Goal: Task Accomplishment & Management: Manage account settings

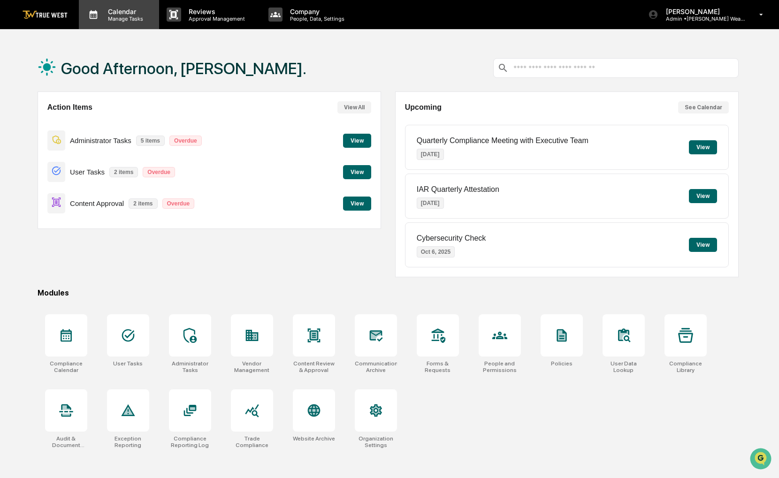
click at [113, 11] on p "Calendar" at bounding box center [123, 12] width 47 height 8
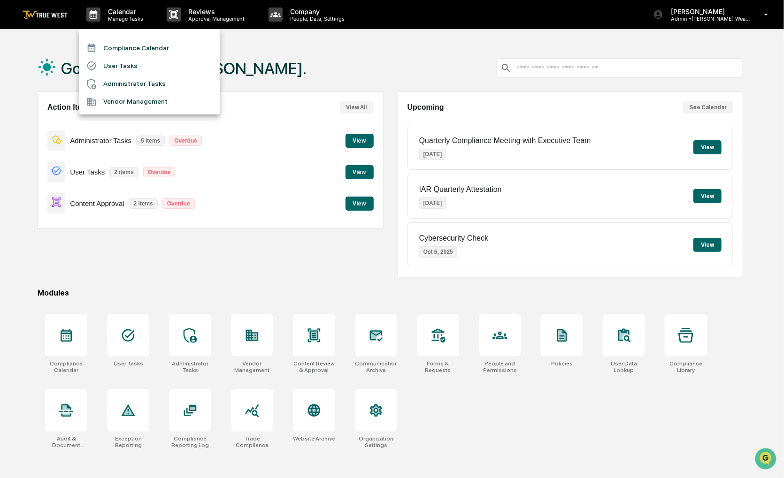
click at [123, 50] on li "Compliance Calendar" at bounding box center [149, 48] width 141 height 18
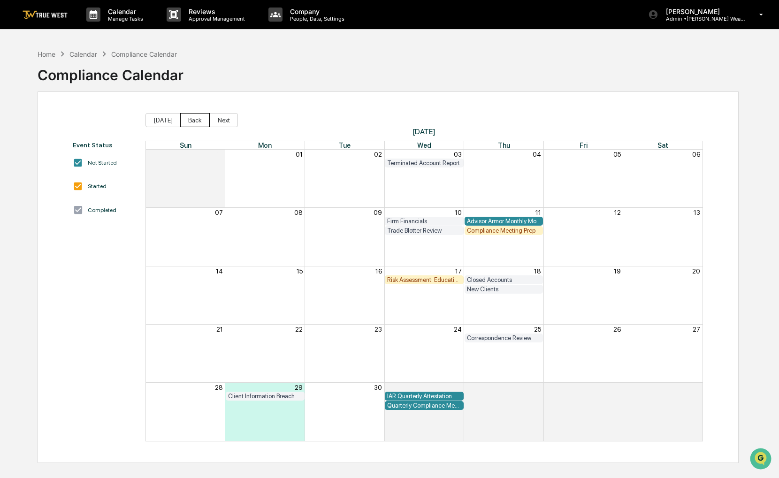
click at [198, 121] on button "Back" at bounding box center [195, 120] width 30 height 14
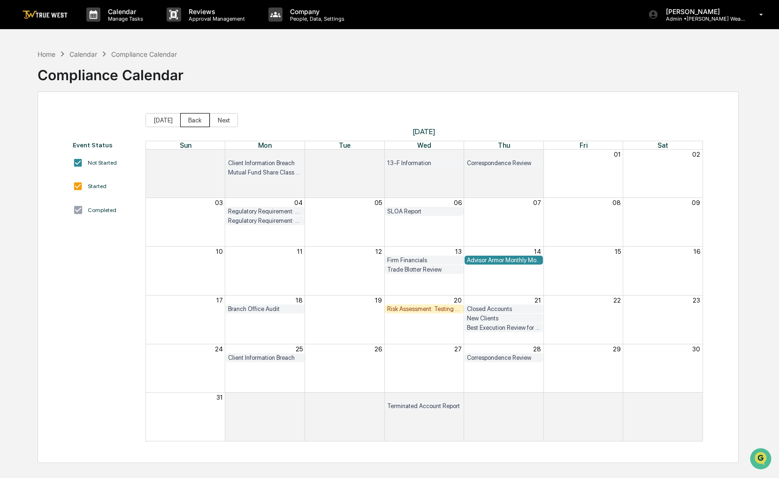
click at [198, 123] on button "Back" at bounding box center [195, 120] width 30 height 14
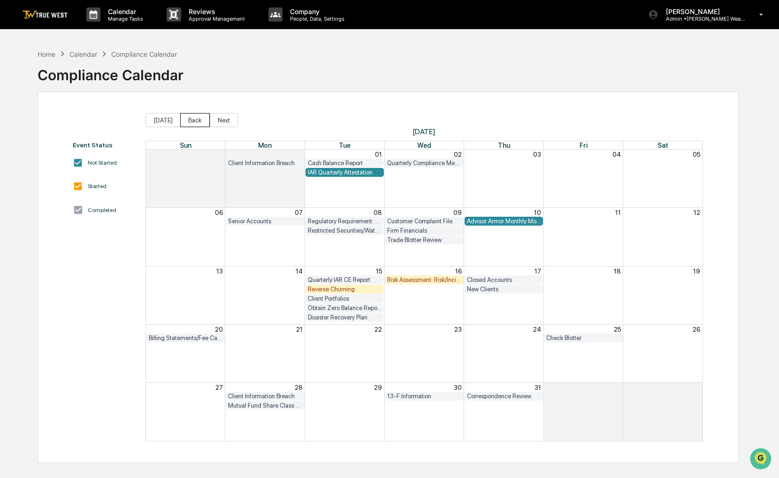
click at [198, 123] on button "Back" at bounding box center [195, 120] width 30 height 14
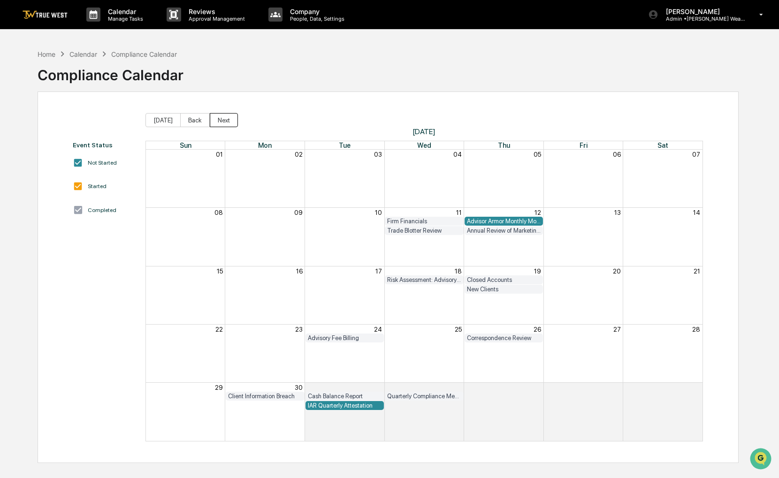
click at [220, 125] on button "Next" at bounding box center [224, 120] width 28 height 14
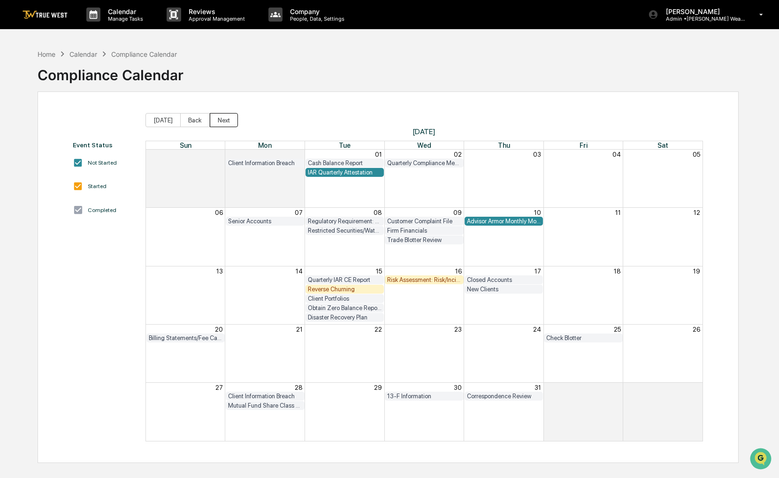
click at [220, 125] on button "Next" at bounding box center [224, 120] width 28 height 14
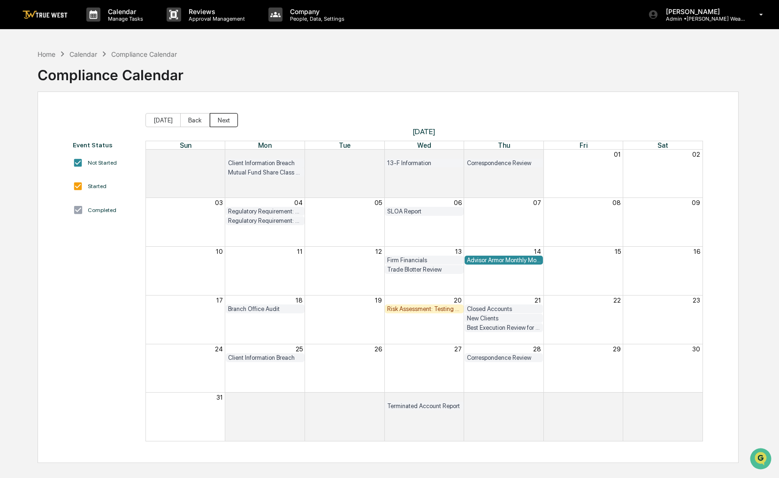
click at [220, 123] on button "Next" at bounding box center [224, 120] width 28 height 14
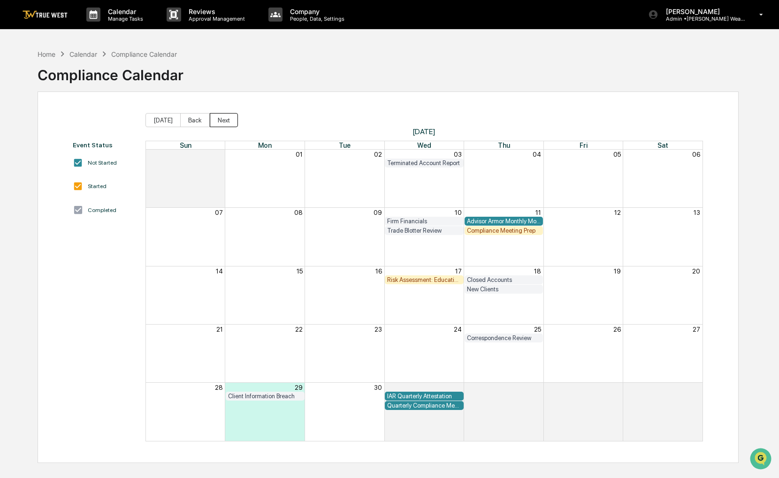
click at [219, 123] on button "Next" at bounding box center [224, 120] width 28 height 14
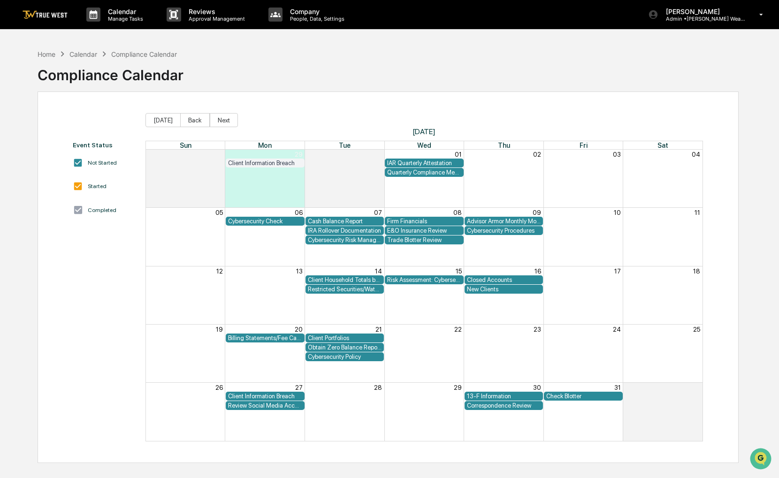
drag, startPoint x: 447, startPoint y: 82, endPoint x: 438, endPoint y: 83, distance: 9.0
click at [438, 83] on div "Home Calendar Compliance Calendar Compliance Calendar" at bounding box center [388, 68] width 701 height 47
click at [335, 241] on div "Cybersecurity Risk Management and Strategy" at bounding box center [345, 240] width 74 height 7
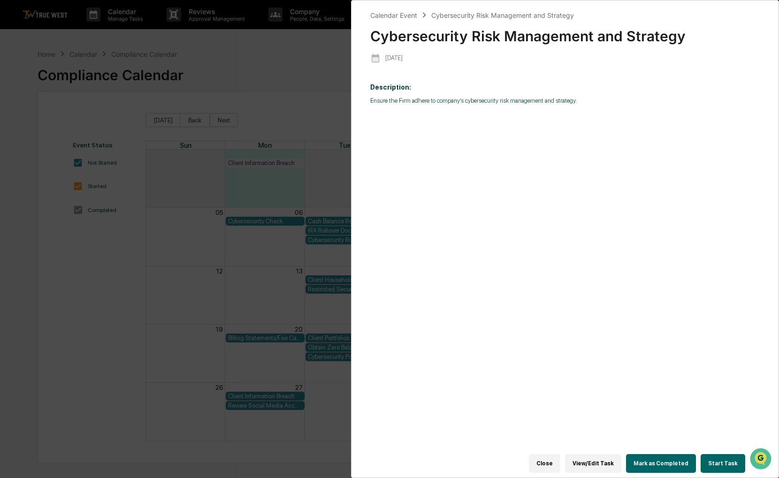
click at [302, 116] on div "Calendar Event Cybersecurity Risk Management and Strategy Cybersecurity Risk Ma…" at bounding box center [389, 239] width 779 height 478
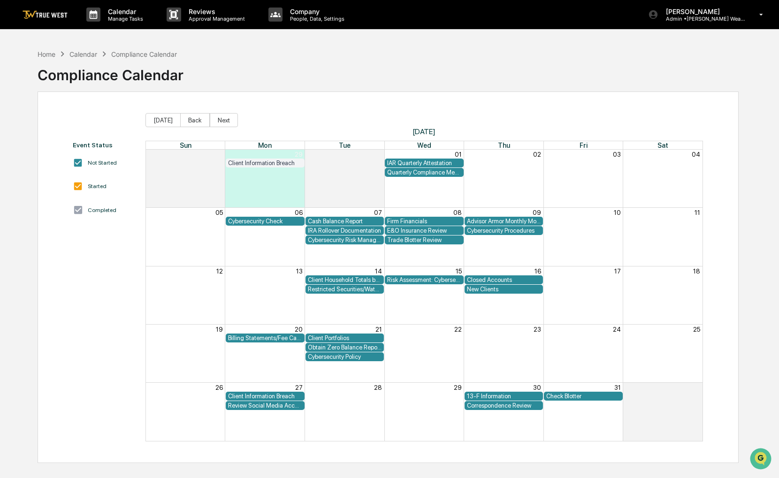
click at [495, 232] on div "Cybersecurity Procedures" at bounding box center [504, 230] width 74 height 7
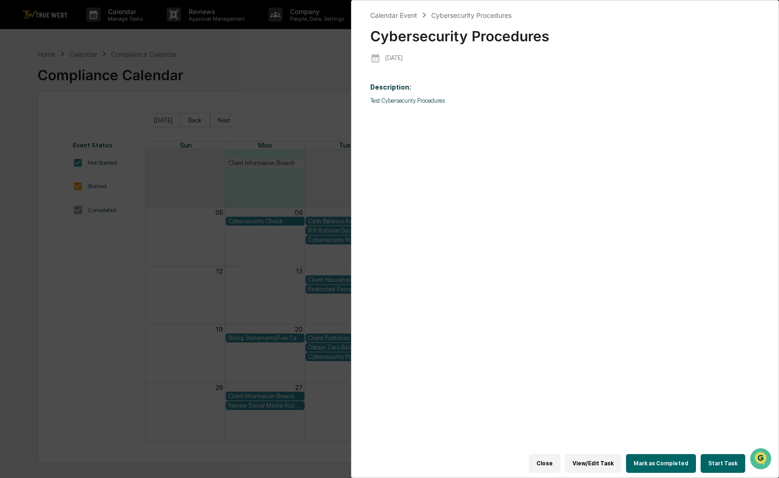
click at [345, 107] on div "Calendar Event Cybersecurity Procedures Cybersecurity Procedures [DATE] Descrip…" at bounding box center [389, 239] width 779 height 478
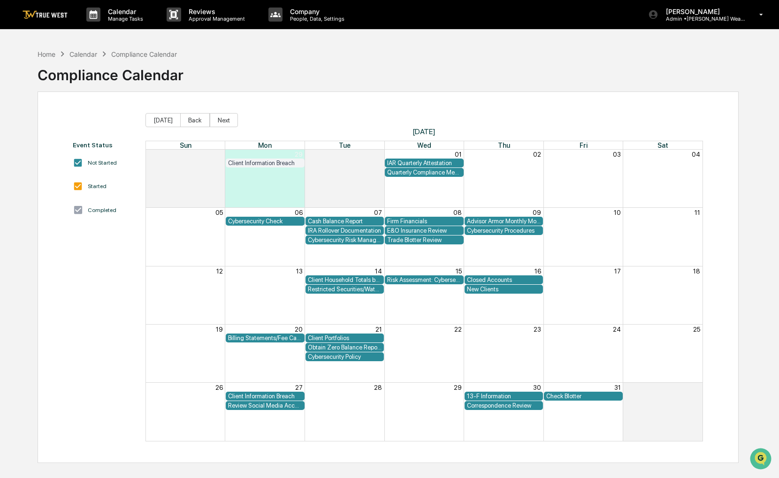
drag, startPoint x: 413, startPoint y: 112, endPoint x: 406, endPoint y: 107, distance: 9.1
click at [406, 107] on div "Event Status Not Started Started Completed [DATE] Back Next [DATE] Sun Mon Tue …" at bounding box center [388, 278] width 701 height 372
click at [45, 53] on div "Home" at bounding box center [47, 54] width 18 height 8
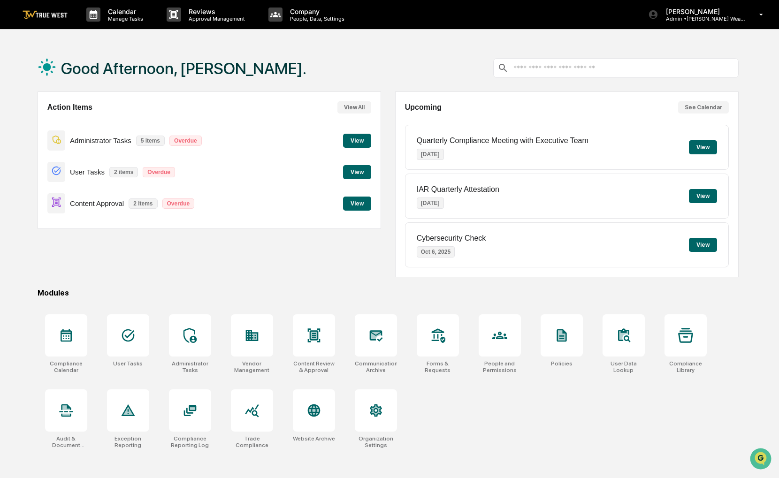
drag, startPoint x: 388, startPoint y: 57, endPoint x: 362, endPoint y: 57, distance: 25.8
click at [362, 57] on div "Good Afternoon, [PERSON_NAME]." at bounding box center [388, 68] width 701 height 47
click at [134, 16] on p "Manage Tasks" at bounding box center [123, 18] width 47 height 7
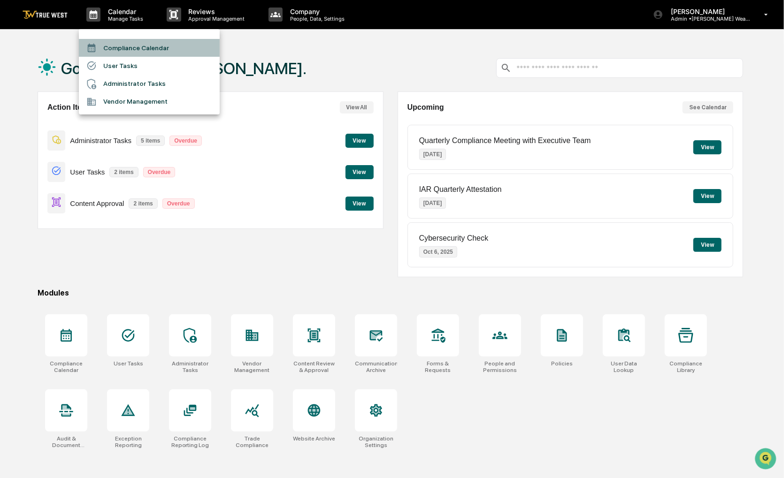
click at [134, 45] on li "Compliance Calendar" at bounding box center [149, 48] width 141 height 18
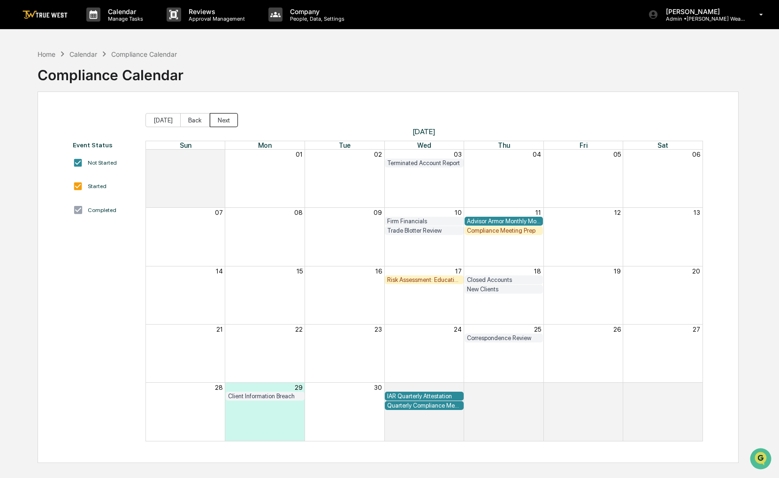
click at [220, 118] on button "Next" at bounding box center [224, 120] width 28 height 14
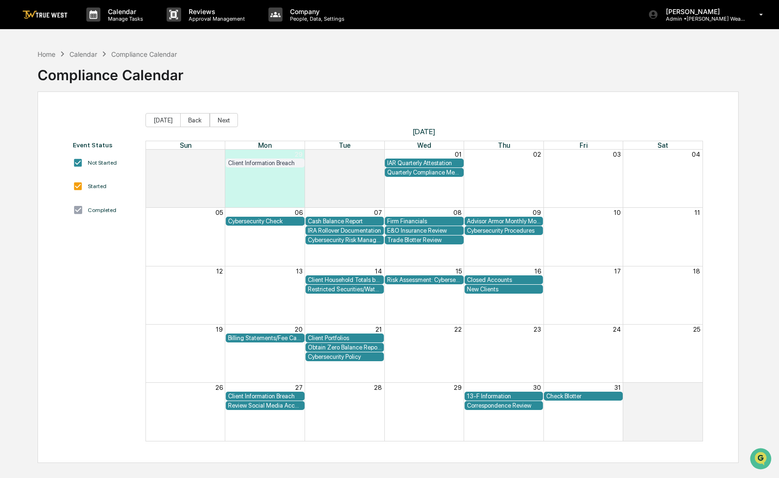
drag, startPoint x: 465, startPoint y: 464, endPoint x: 444, endPoint y: 469, distance: 21.3
click at [444, 469] on div "Home Calendar Compliance Calendar Compliance Calendar Event Status Not Started …" at bounding box center [387, 284] width 729 height 478
drag, startPoint x: 411, startPoint y: 55, endPoint x: 401, endPoint y: 60, distance: 10.9
click at [401, 60] on div "Home Calendar Compliance Calendar Compliance Calendar" at bounding box center [388, 68] width 701 height 47
click at [430, 232] on div "E&O Insurance Review" at bounding box center [424, 230] width 74 height 7
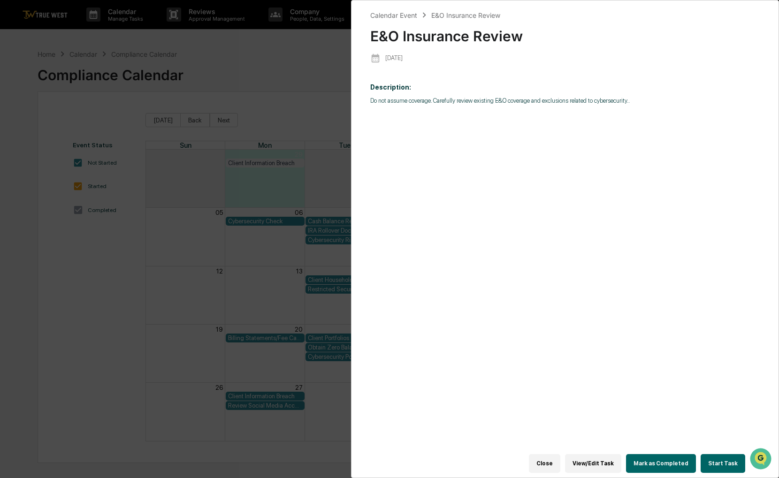
click at [280, 100] on div "Calendar Event E&O Insurance Review E&O Insurance Review [DATE] Description: Do…" at bounding box center [389, 239] width 779 height 478
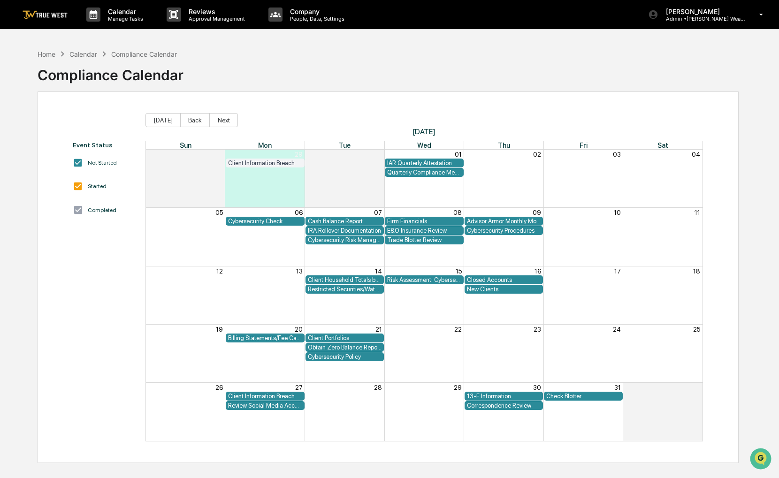
drag, startPoint x: 415, startPoint y: 30, endPoint x: 406, endPoint y: 28, distance: 8.7
click at [406, 28] on div "Calendar Manage Tasks Reviews Approval Management Company People, Data, Setting…" at bounding box center [389, 15] width 779 height 30
drag, startPoint x: 447, startPoint y: 57, endPoint x: 435, endPoint y: 61, distance: 13.4
click at [435, 61] on div "Home Calendar Compliance Calendar Compliance Calendar" at bounding box center [388, 68] width 701 height 47
click at [429, 174] on div "Quarterly Compliance Meeting with Executive Team" at bounding box center [424, 172] width 74 height 7
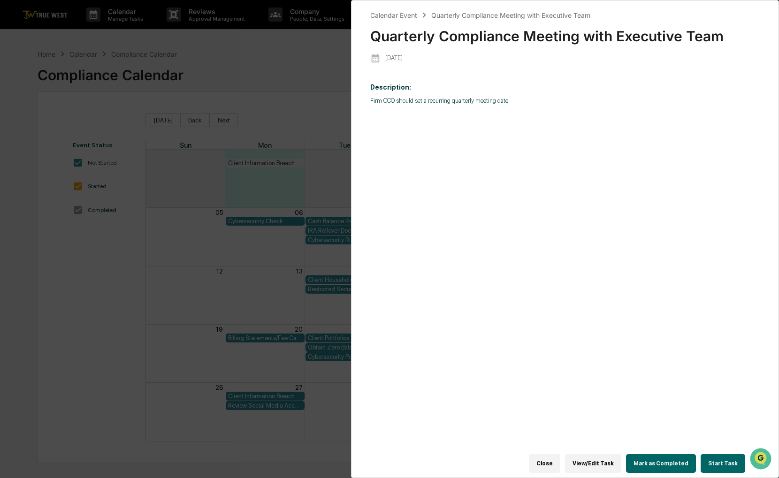
click at [348, 118] on div "Calendar Event Quarterly Compliance Meeting with Executive Team Quarterly Compl…" at bounding box center [389, 239] width 779 height 478
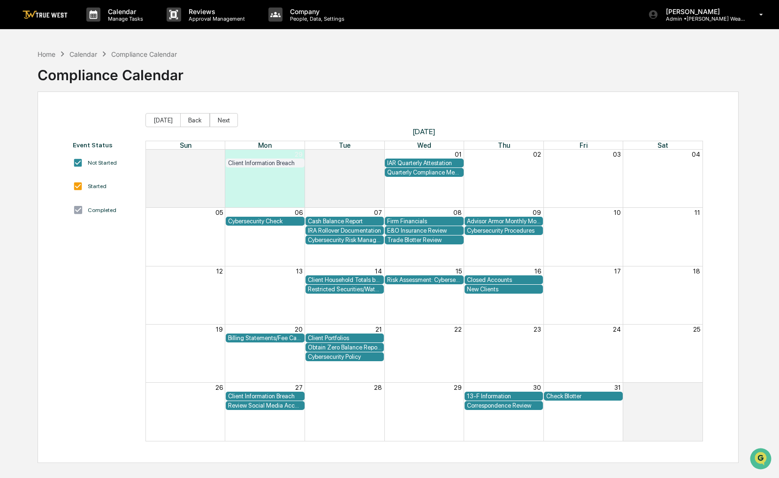
drag, startPoint x: 433, startPoint y: 80, endPoint x: 414, endPoint y: 77, distance: 19.5
click at [414, 77] on div "Home Calendar Compliance Calendar Compliance Calendar" at bounding box center [388, 68] width 701 height 47
click at [420, 174] on div "Quarterly Compliance Meeting with Executive Team" at bounding box center [424, 172] width 74 height 7
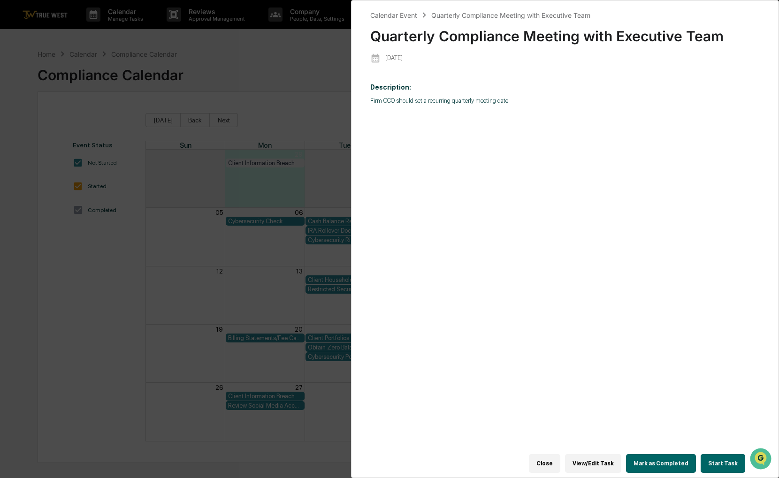
drag, startPoint x: 559, startPoint y: 132, endPoint x: 554, endPoint y: 125, distance: 8.7
click at [554, 125] on div "Description: Firm CCO should set a recurring quarterly meeting date" at bounding box center [565, 270] width 390 height 387
drag, startPoint x: 567, startPoint y: 205, endPoint x: 561, endPoint y: 192, distance: 13.9
click at [561, 192] on div "Description: Firm CCO should set a recurring quarterly meeting date" at bounding box center [565, 270] width 390 height 387
drag, startPoint x: 561, startPoint y: 192, endPoint x: 546, endPoint y: 184, distance: 17.2
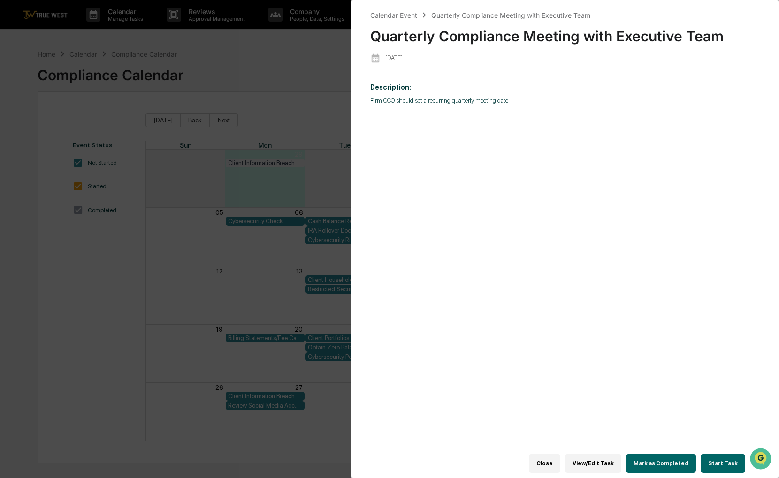
click at [546, 184] on div "Description: Firm CCO should set a recurring quarterly meeting date" at bounding box center [565, 270] width 390 height 387
click at [340, 58] on div "Calendar Event Quarterly Compliance Meeting with Executive Team Quarterly Compl…" at bounding box center [389, 239] width 779 height 478
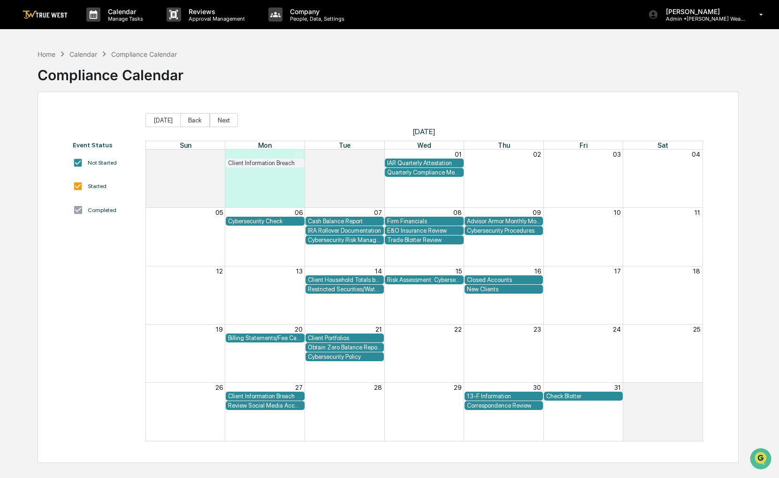
drag, startPoint x: 433, startPoint y: 64, endPoint x: 415, endPoint y: 69, distance: 18.0
click at [415, 69] on div "Home Calendar Compliance Calendar Compliance Calendar" at bounding box center [388, 68] width 701 height 47
drag, startPoint x: 442, startPoint y: 63, endPoint x: 432, endPoint y: 65, distance: 10.0
click at [432, 65] on div "Home Calendar Compliance Calendar Compliance Calendar" at bounding box center [388, 68] width 701 height 47
click at [50, 53] on div "Home" at bounding box center [47, 54] width 18 height 8
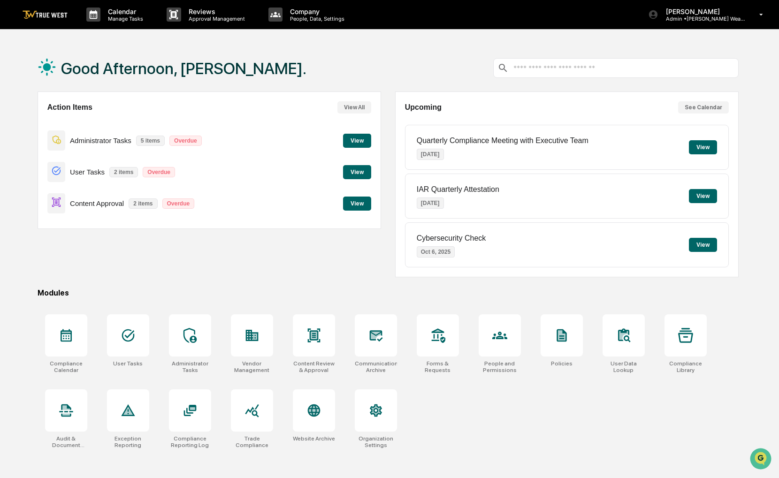
click at [351, 208] on button "View" at bounding box center [357, 204] width 28 height 14
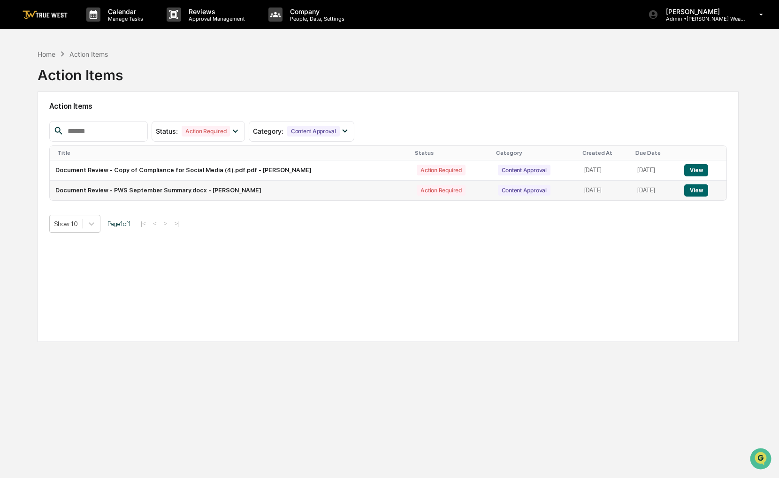
click at [698, 193] on button "View" at bounding box center [696, 190] width 24 height 12
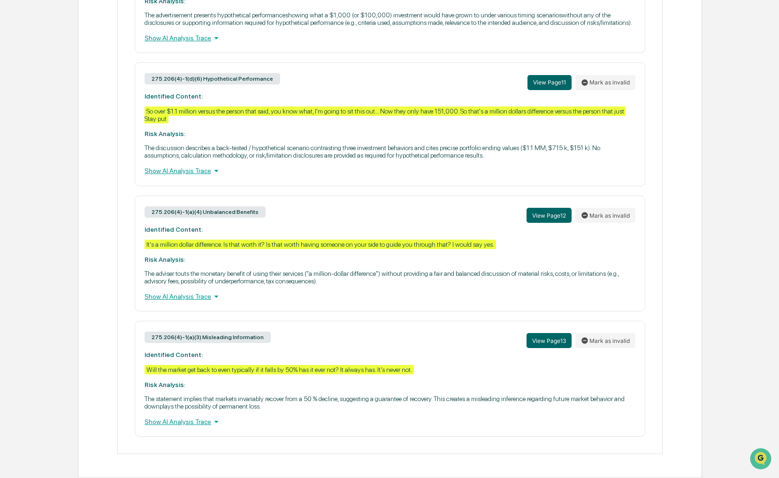
scroll to position [567, 0]
drag, startPoint x: 96, startPoint y: 210, endPoint x: 88, endPoint y: 190, distance: 21.3
click at [88, 190] on div "Review Comments Actions Activity Log Created By: ‎ ‎ PK [PERSON_NAME] Assigned …" at bounding box center [390, 12] width 624 height 932
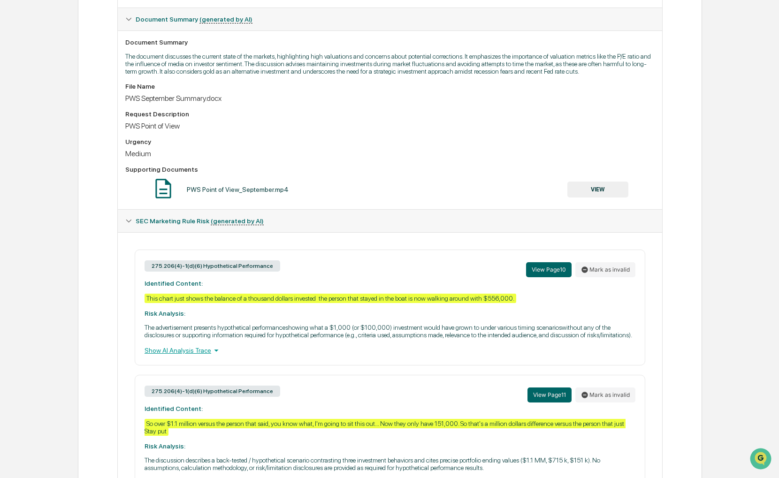
scroll to position [235, 0]
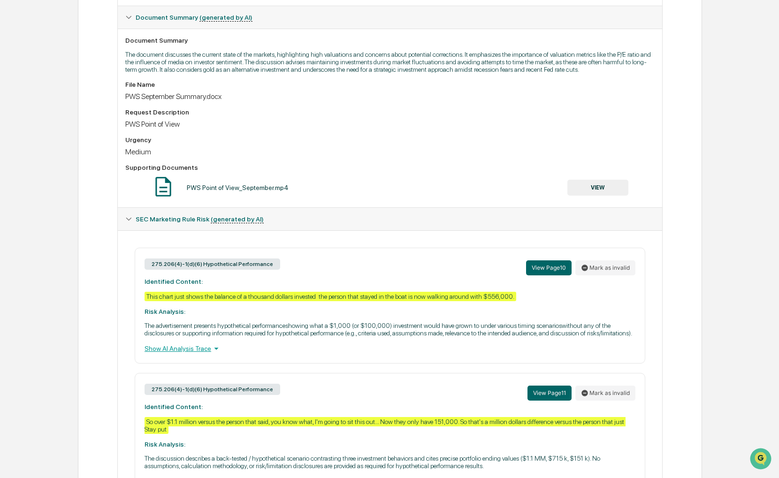
drag, startPoint x: 50, startPoint y: 179, endPoint x: 32, endPoint y: 181, distance: 18.4
click at [32, 181] on div "Home Content Review & Approval PWS September Summary.docx PWS September Summary…" at bounding box center [389, 299] width 779 height 979
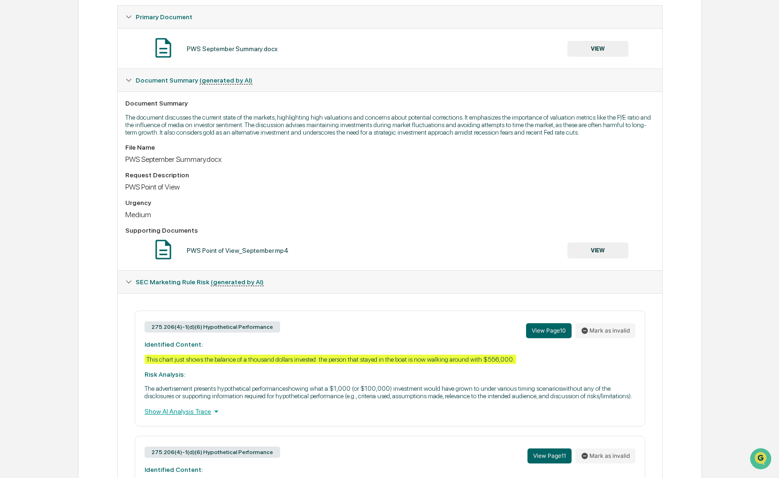
scroll to position [47, 0]
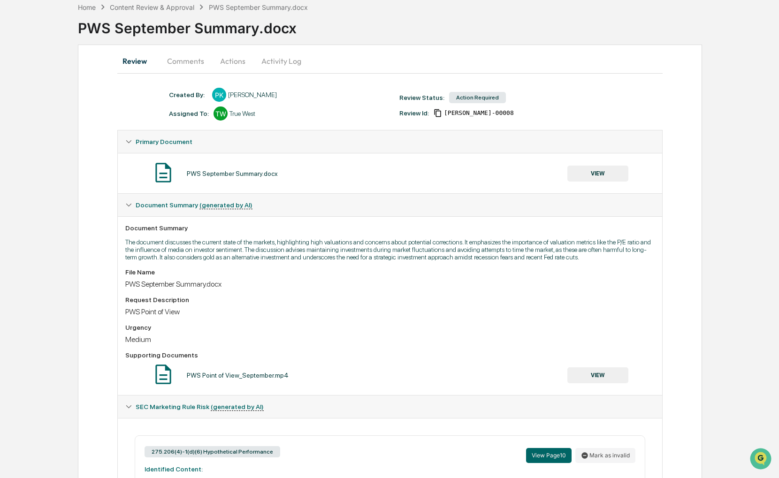
click at [605, 371] on button "VIEW" at bounding box center [597, 376] width 61 height 16
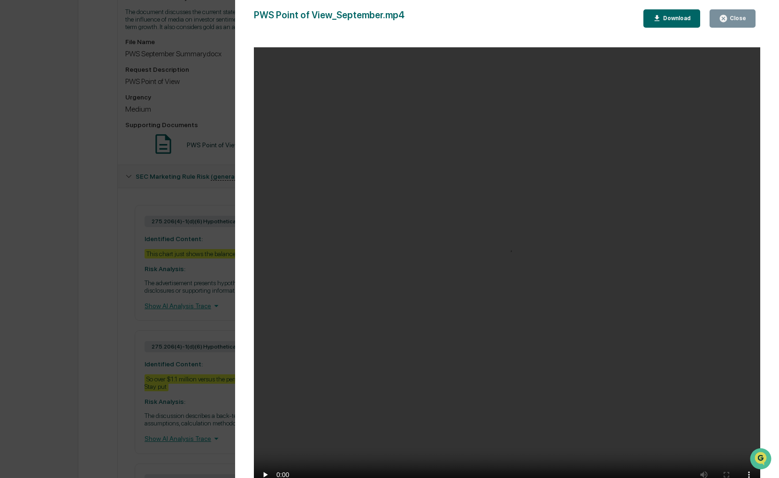
scroll to position [188, 0]
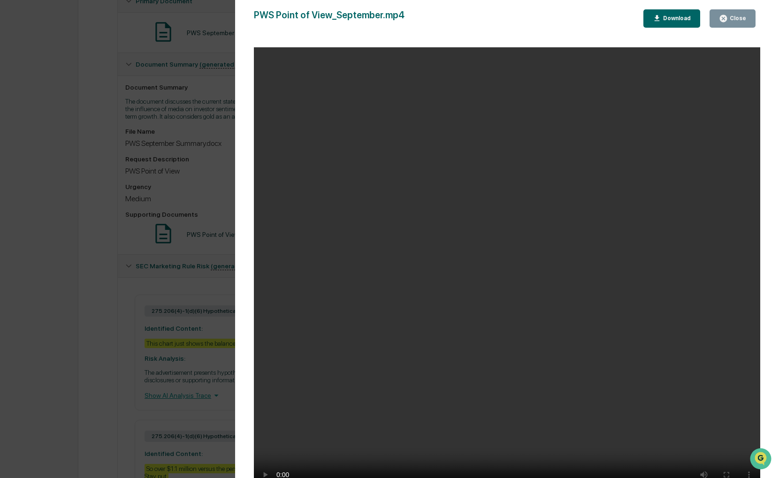
click at [53, 229] on div "Version History [DATE] 07:36 PM [PERSON_NAME] PWS Point of View_September.mp4 C…" at bounding box center [389, 239] width 779 height 478
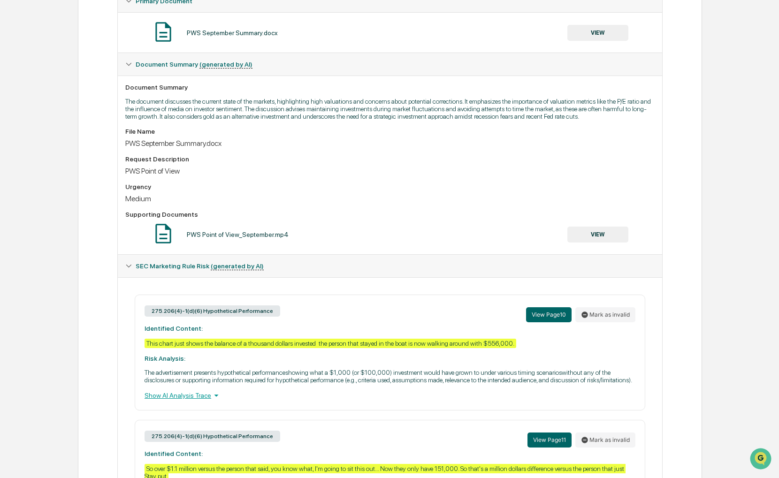
scroll to position [0, 0]
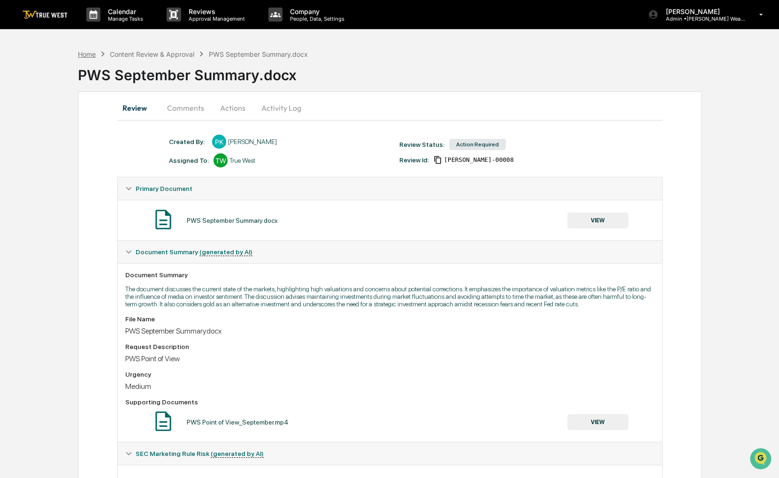
click at [92, 58] on div "Home" at bounding box center [87, 54] width 18 height 8
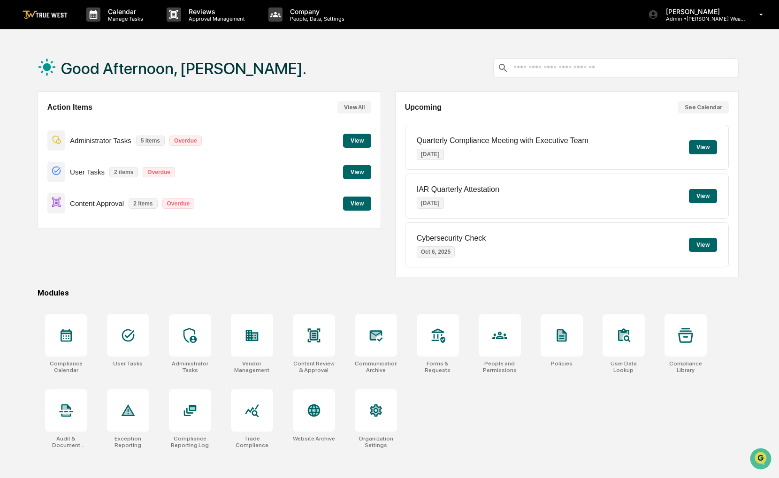
click at [357, 204] on button "View" at bounding box center [357, 204] width 28 height 14
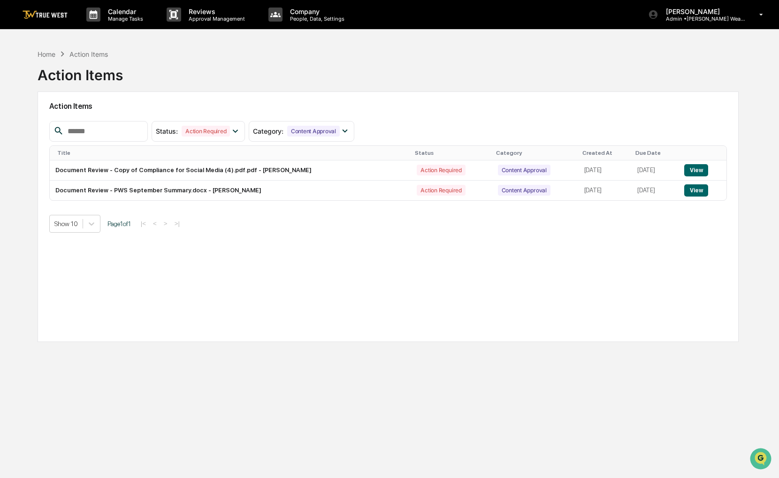
drag, startPoint x: 644, startPoint y: 257, endPoint x: 633, endPoint y: 259, distance: 11.4
click at [633, 259] on div "Action Items Status : Action Required Select/Deselect All Action Required Resol…" at bounding box center [388, 217] width 701 height 251
click at [705, 191] on button "View" at bounding box center [696, 190] width 24 height 12
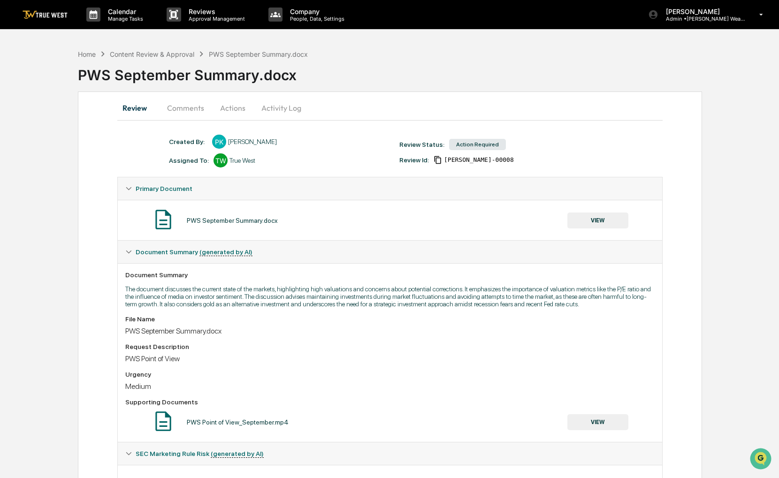
click at [593, 217] on button "VIEW" at bounding box center [597, 221] width 61 height 16
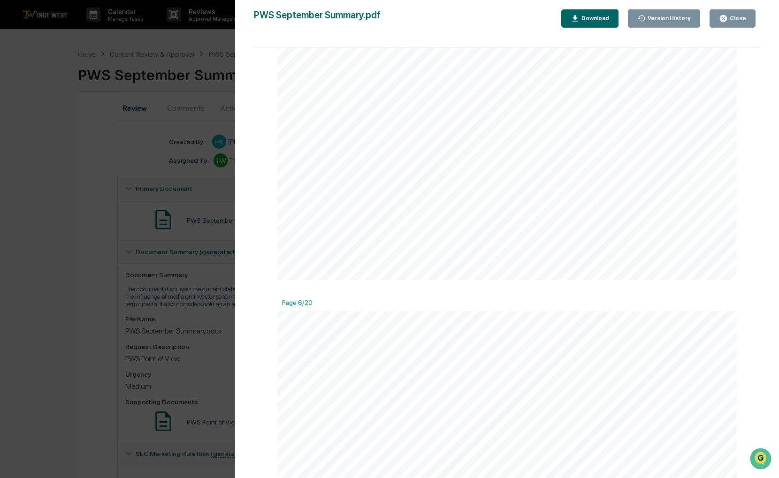
scroll to position [3192, 0]
click at [580, 19] on icon "button" at bounding box center [575, 18] width 9 height 9
click at [729, 20] on div "Close" at bounding box center [737, 18] width 18 height 7
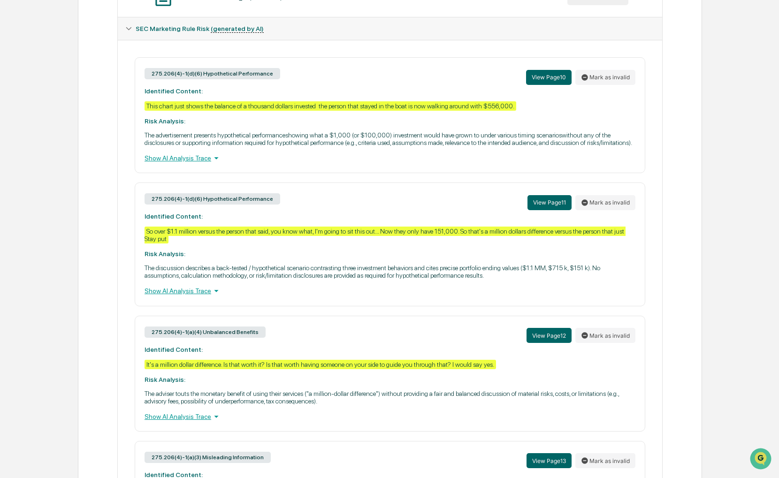
scroll to position [426, 0]
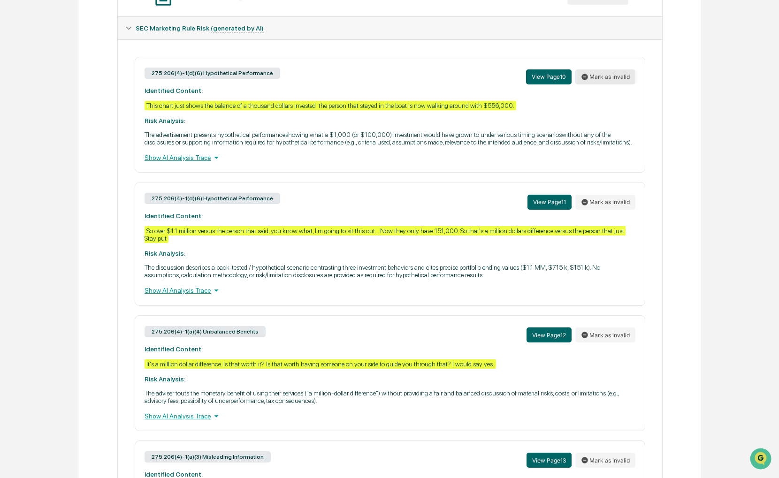
click at [599, 84] on button "Mark as invalid" at bounding box center [605, 76] width 60 height 15
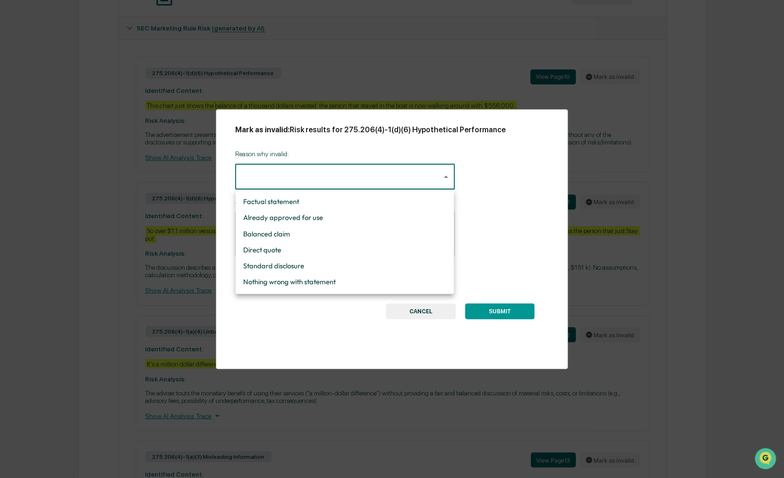
click at [431, 175] on body "Calendar Manage Tasks Reviews Approval Management Company People, Data, Setting…" at bounding box center [392, 86] width 784 height 1024
click at [353, 283] on li "Nothing wrong with statement" at bounding box center [345, 282] width 218 height 16
type input "**********"
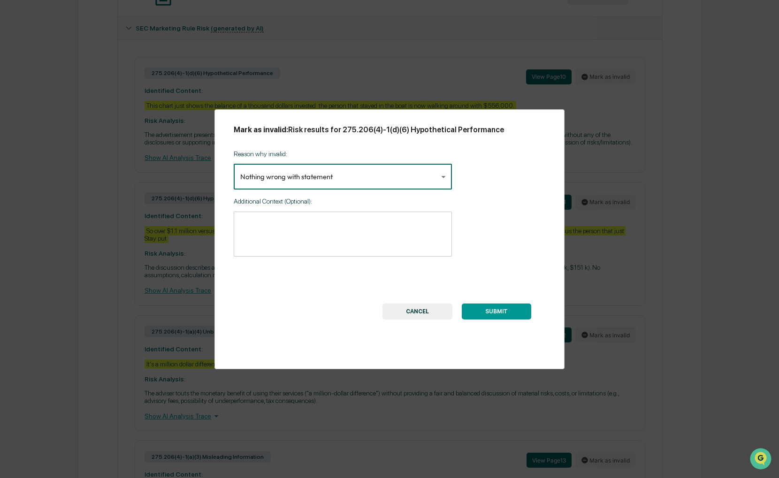
click at [495, 316] on button "SUBMIT" at bounding box center [496, 312] width 69 height 16
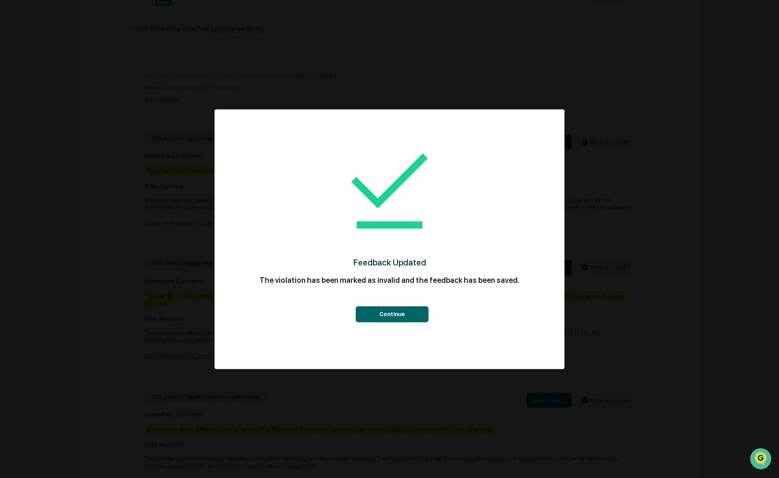
click at [390, 308] on button "Continue" at bounding box center [392, 314] width 73 height 16
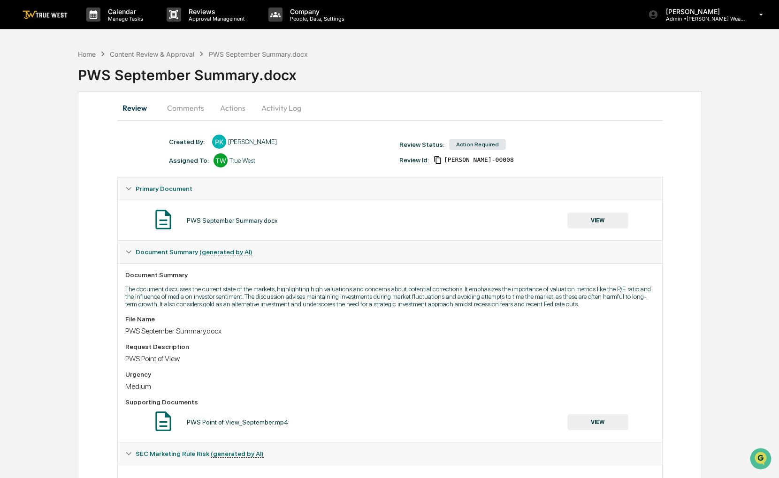
scroll to position [0, 0]
click at [235, 111] on button "Actions" at bounding box center [233, 108] width 42 height 23
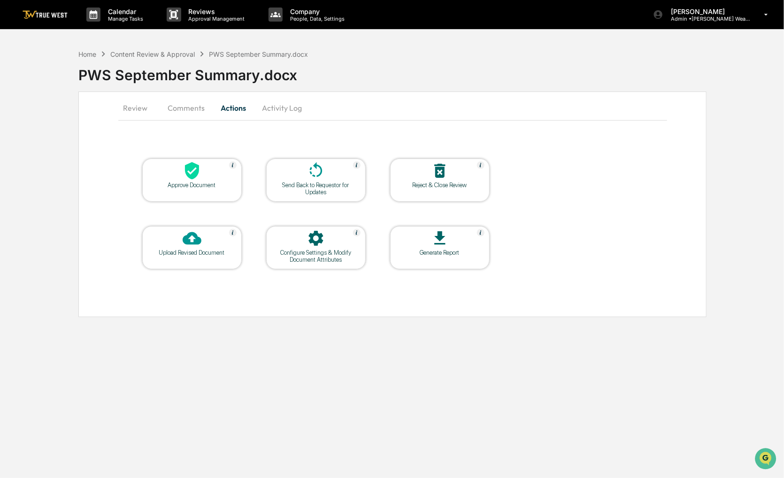
click at [210, 169] on div at bounding box center [192, 171] width 94 height 20
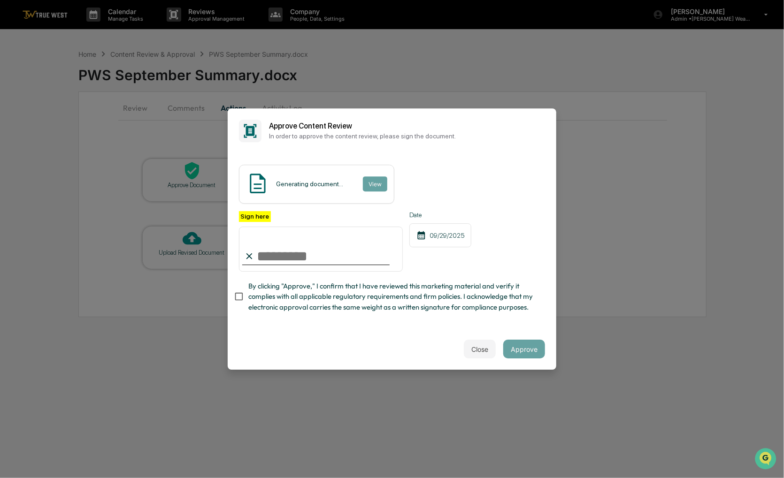
click at [265, 294] on span "By clicking "Approve," I confirm that I have reviewed this marketing material a…" at bounding box center [392, 296] width 289 height 31
click at [275, 252] on input "Sign here" at bounding box center [321, 249] width 164 height 45
type input "**********"
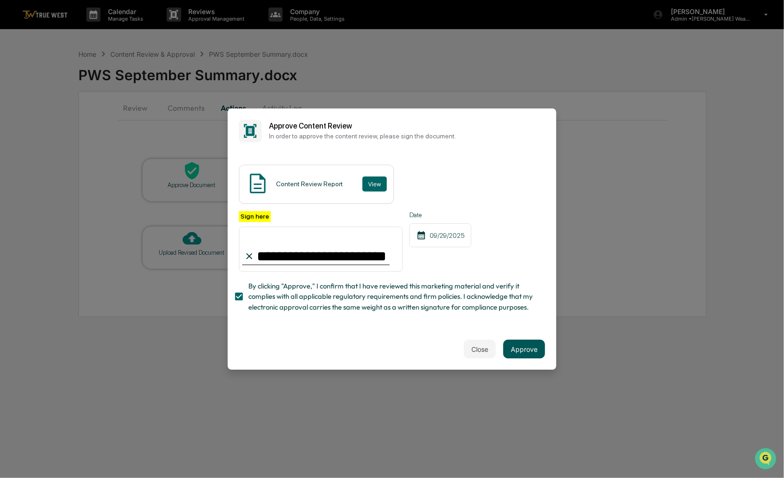
click at [520, 348] on button "Approve" at bounding box center [524, 349] width 42 height 19
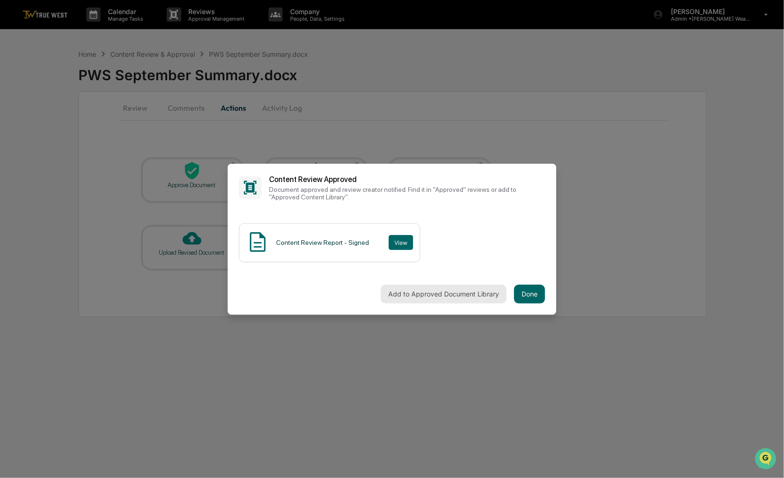
click at [437, 297] on button "Add to Approved Document Library" at bounding box center [444, 294] width 126 height 19
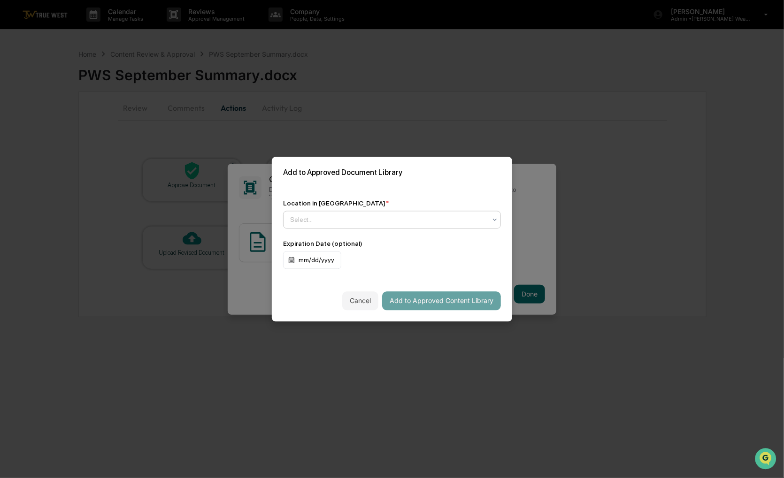
click at [443, 223] on div at bounding box center [388, 219] width 196 height 9
click at [486, 222] on div "Select..." at bounding box center [388, 219] width 206 height 13
click at [500, 220] on div "Location in Library * Select... Expiration Date (optional) mm/dd/yyyy" at bounding box center [392, 234] width 240 height 92
click at [494, 219] on icon at bounding box center [495, 220] width 8 height 8
click at [490, 220] on div "Select..." at bounding box center [388, 219] width 206 height 13
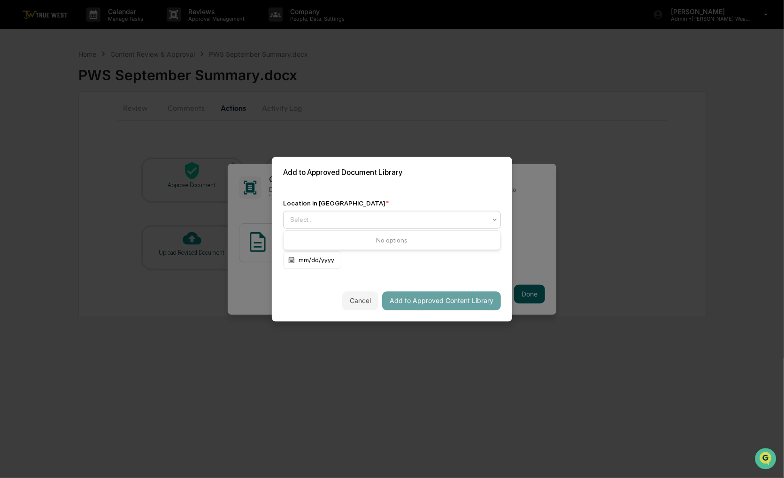
click at [490, 219] on div "Select..." at bounding box center [388, 219] width 206 height 13
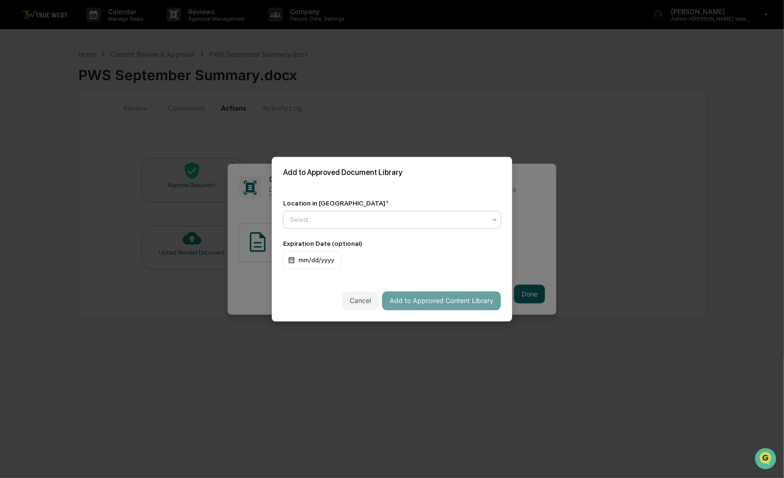
click at [490, 220] on div "Select..." at bounding box center [388, 219] width 206 height 13
click at [494, 221] on icon at bounding box center [495, 220] width 8 height 8
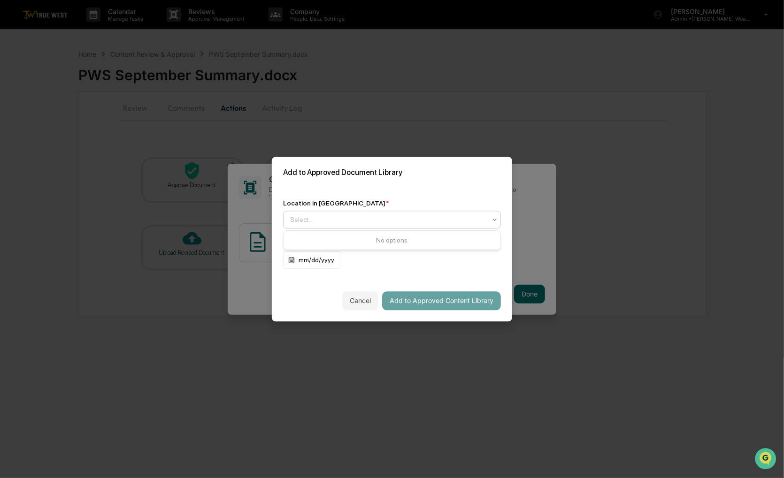
click at [496, 220] on icon at bounding box center [495, 220] width 8 height 8
click at [493, 222] on icon at bounding box center [495, 220] width 8 height 8
click at [498, 223] on icon at bounding box center [495, 220] width 8 height 8
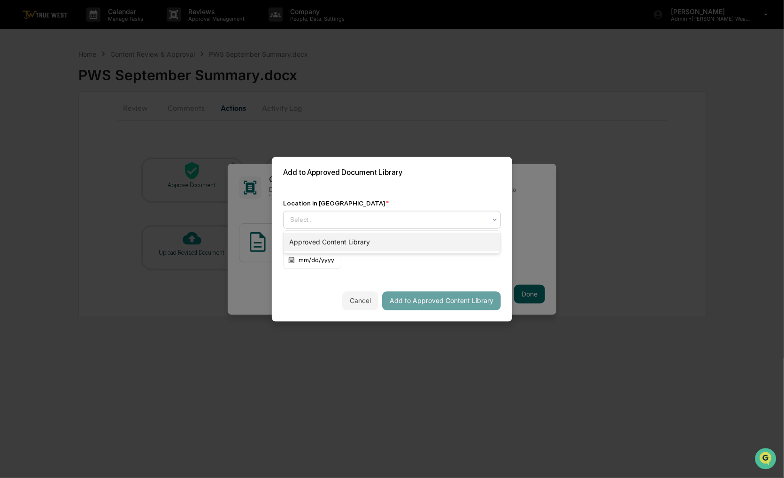
click at [457, 242] on div "Approved Content Library" at bounding box center [391, 242] width 217 height 19
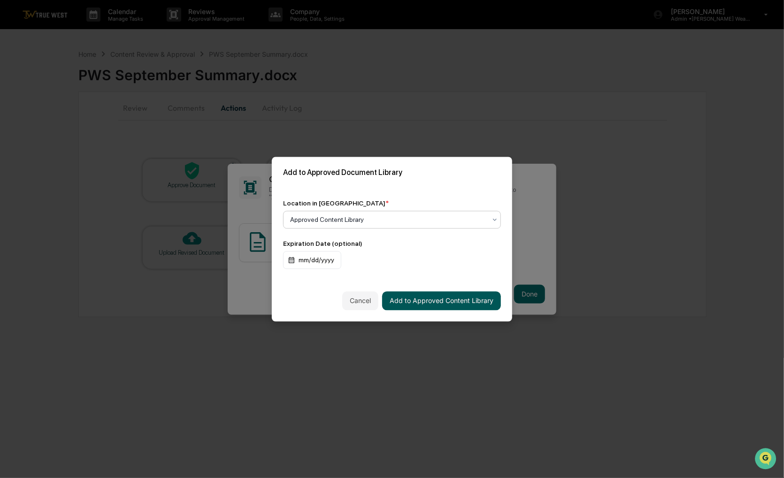
click at [451, 296] on button "Add to Approved Content Library" at bounding box center [441, 300] width 119 height 19
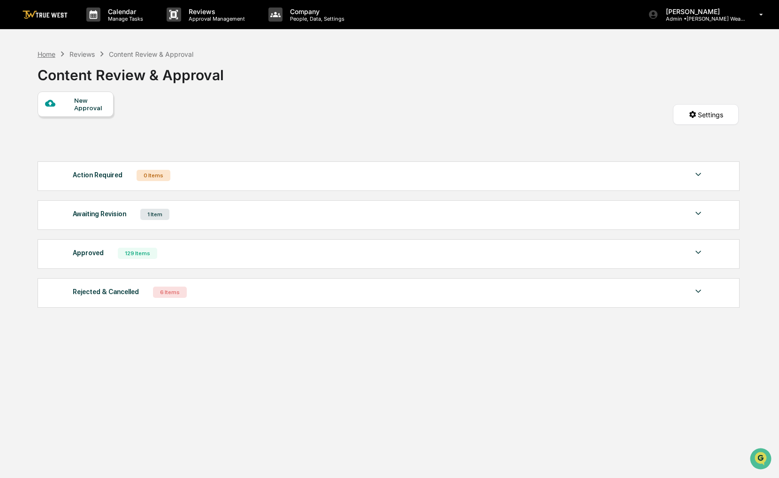
click at [44, 52] on div "Home" at bounding box center [47, 54] width 18 height 8
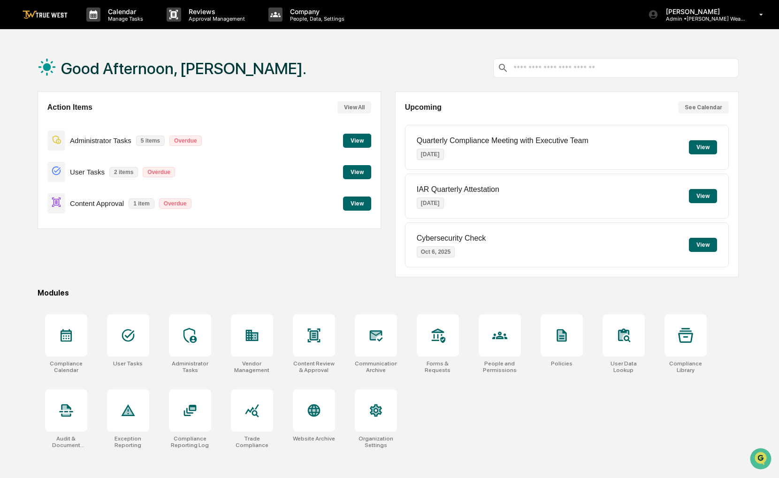
drag, startPoint x: 407, startPoint y: 72, endPoint x: 395, endPoint y: 71, distance: 12.7
click at [395, 71] on div "Good Afternoon, [PERSON_NAME]." at bounding box center [388, 68] width 701 height 47
click at [759, 20] on div "[PERSON_NAME] Admin • [PERSON_NAME] Wealth" at bounding box center [709, 14] width 140 height 29
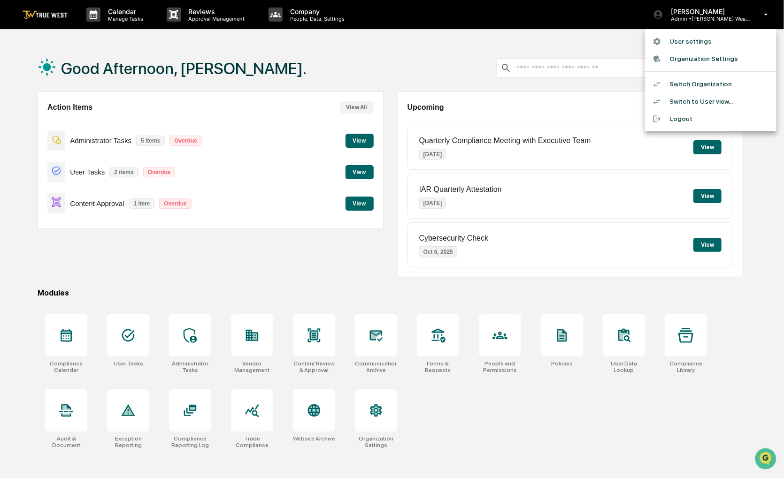
click at [724, 77] on li "Switch Organization" at bounding box center [710, 84] width 131 height 17
